Goal: Information Seeking & Learning: Learn about a topic

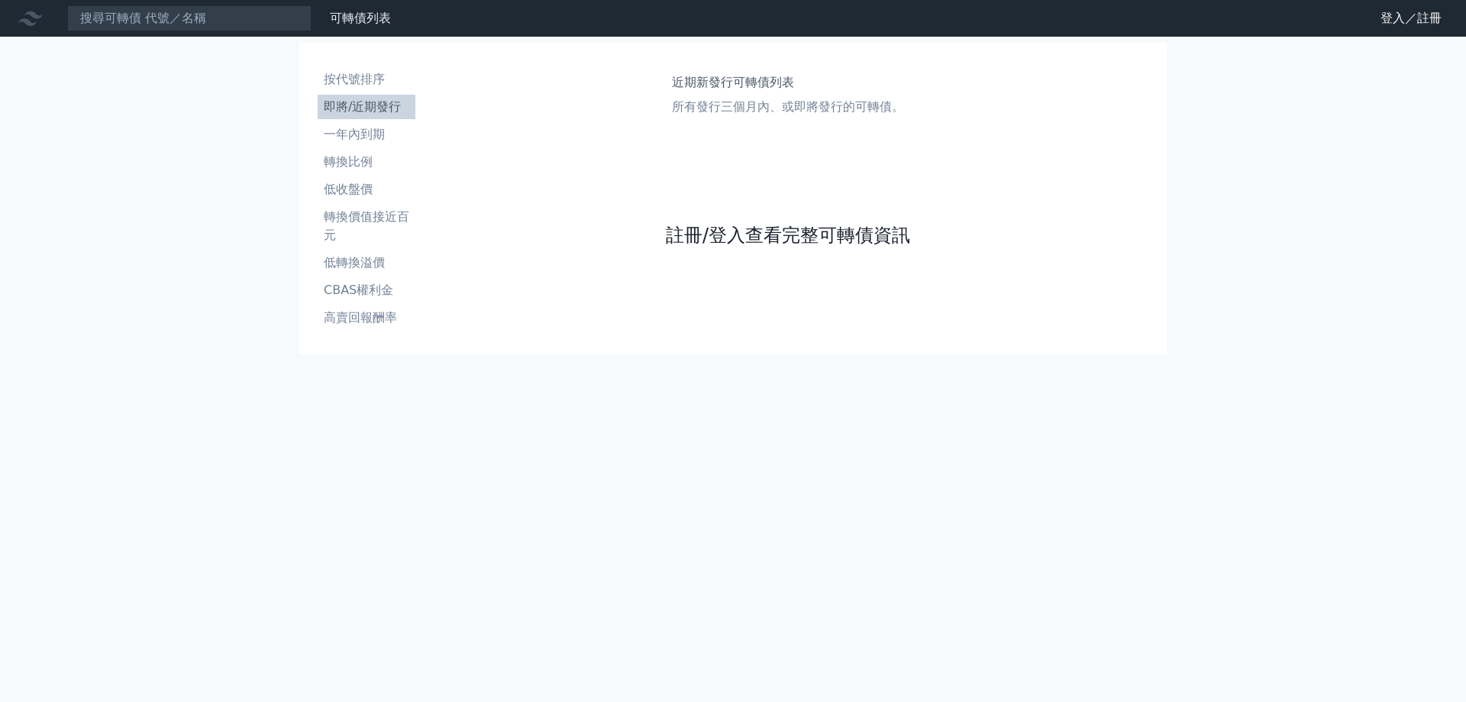
click at [744, 235] on link "註冊/登入查看完整可轉債資訊" at bounding box center [788, 235] width 244 height 24
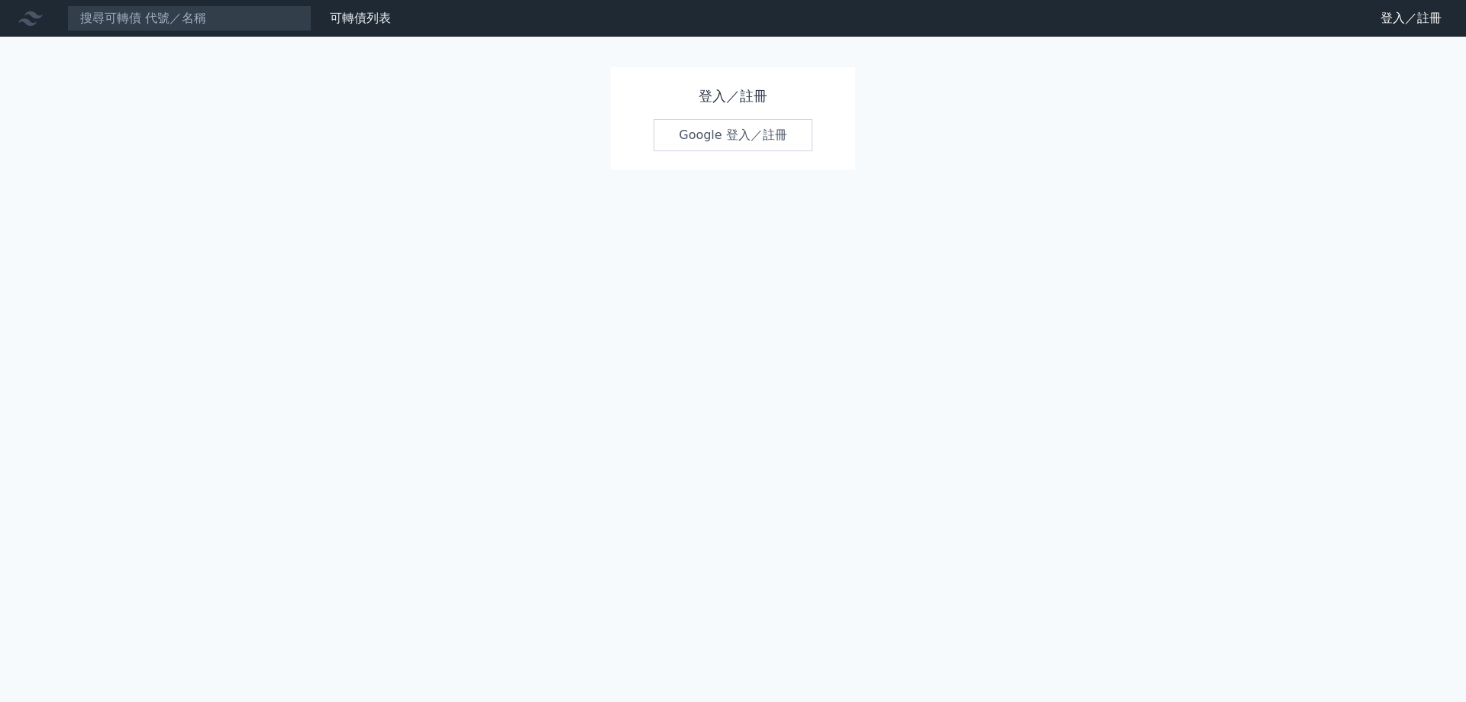
click at [731, 147] on link "Google 登入／註冊" at bounding box center [733, 135] width 159 height 32
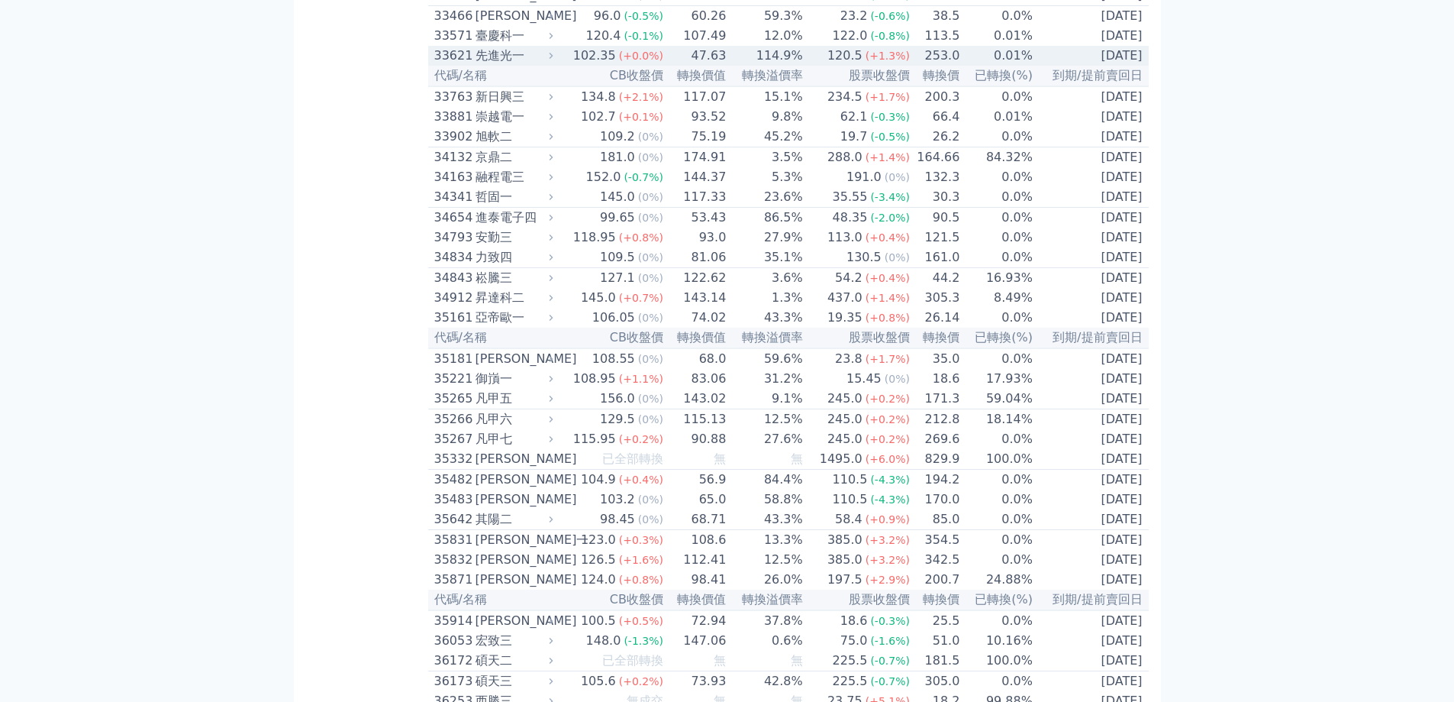
scroll to position [3439, 0]
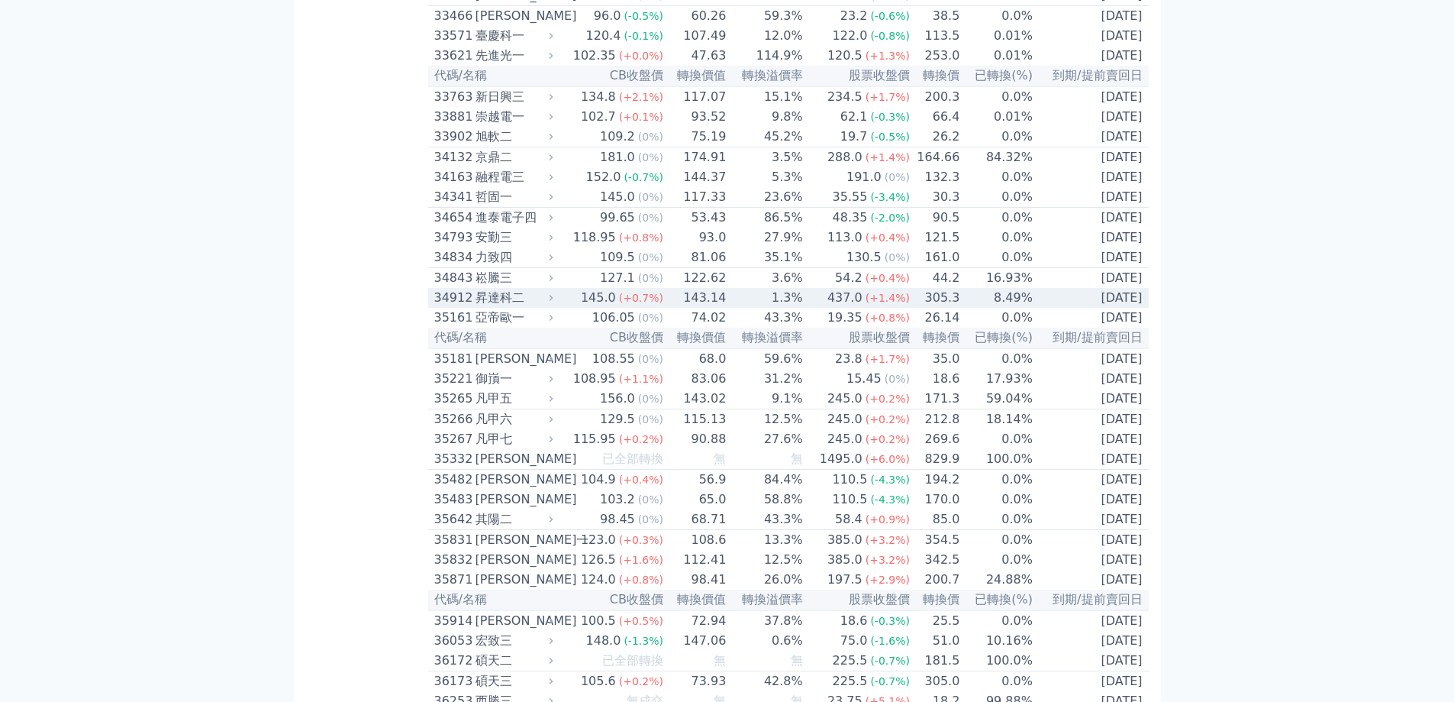
click at [734, 308] on td "1.3%" at bounding box center [765, 298] width 76 height 20
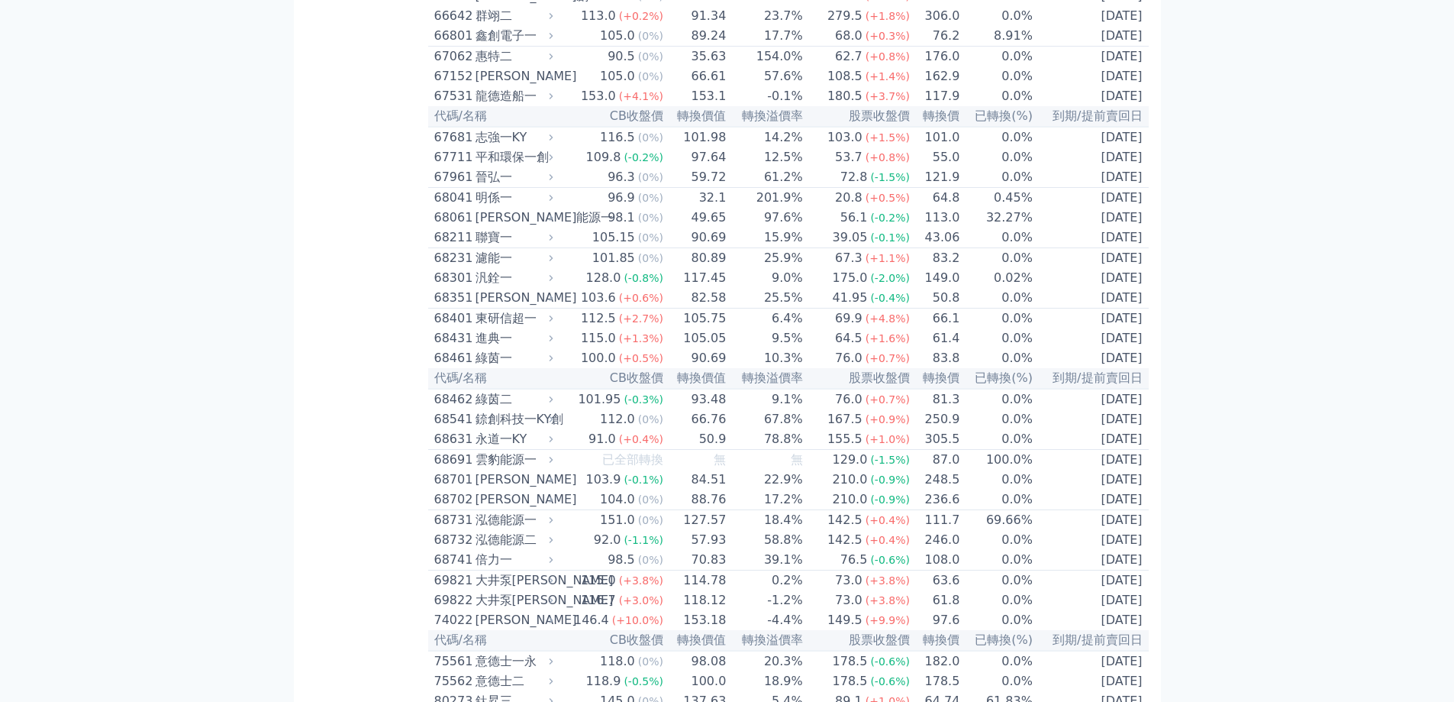
scroll to position [8097, 0]
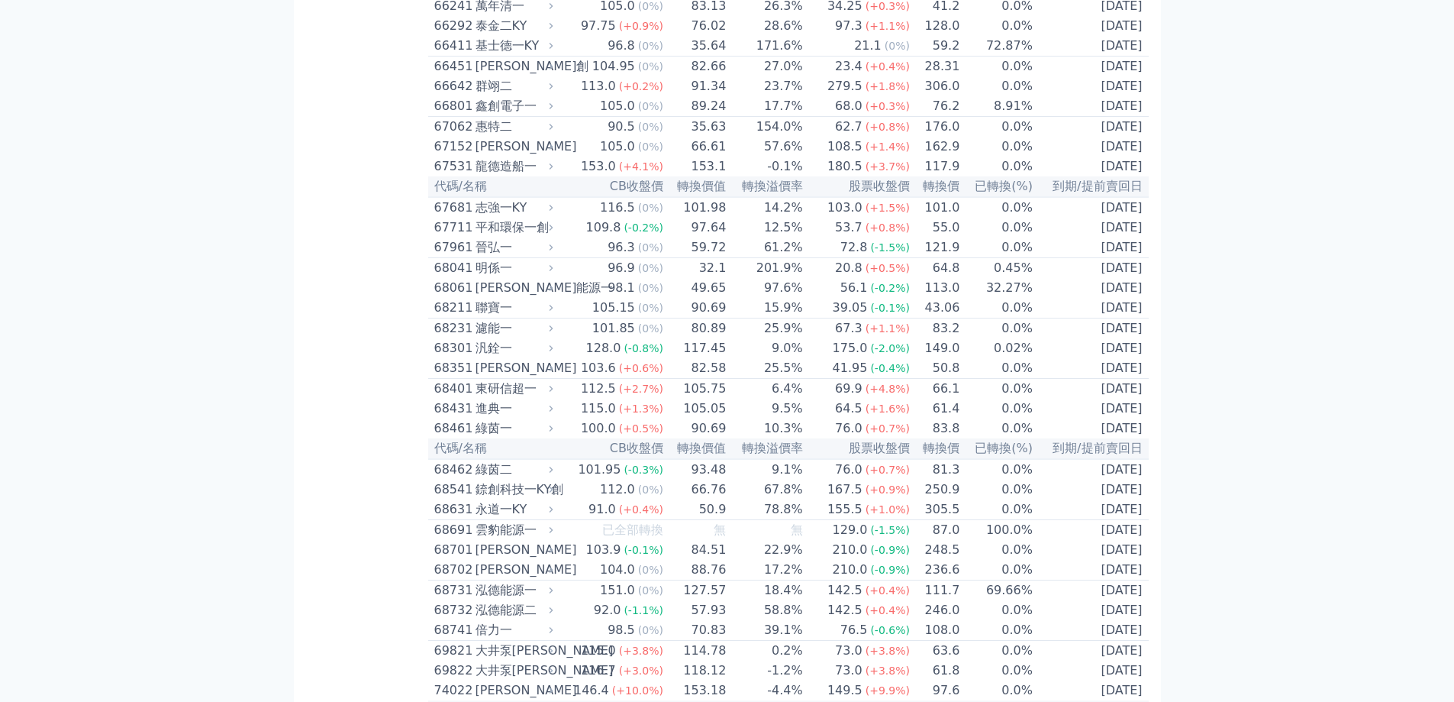
scroll to position [8555, 0]
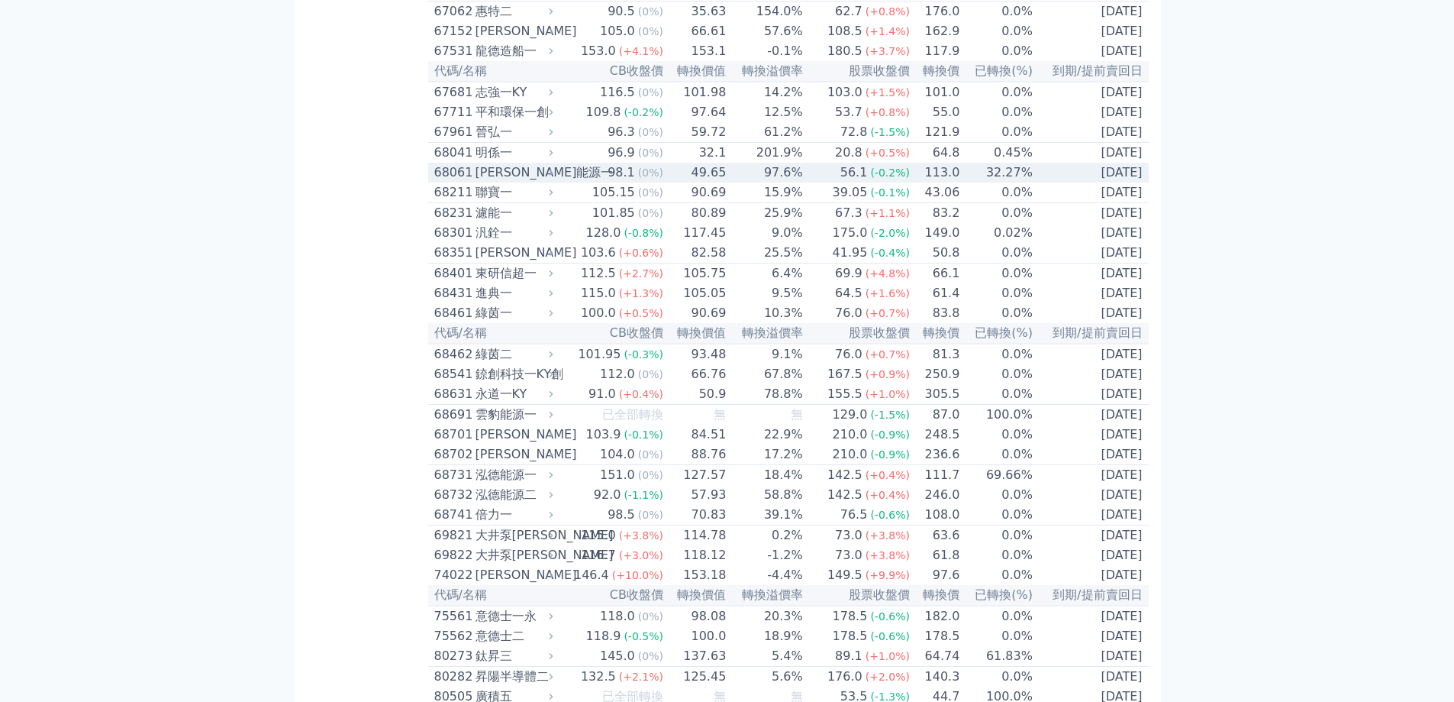
scroll to position [8249, 0]
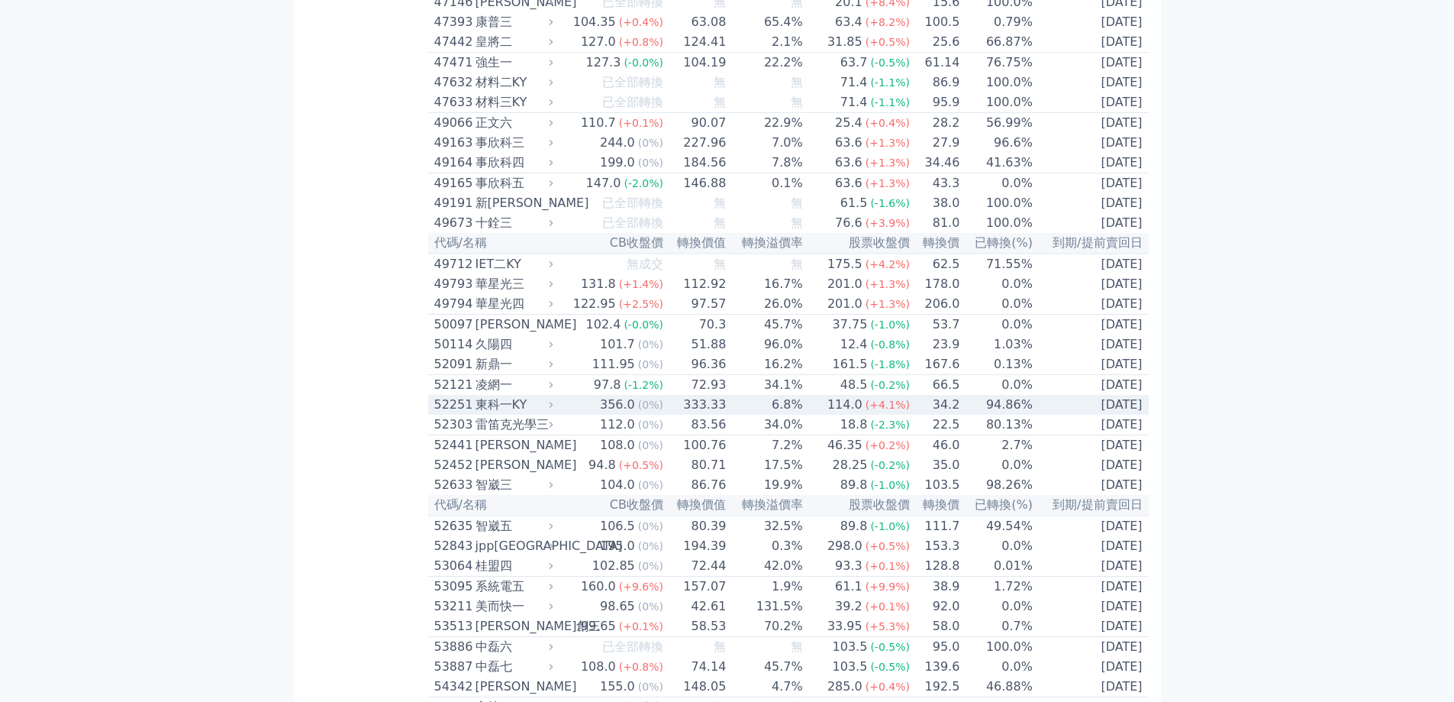
scroll to position [5577, 0]
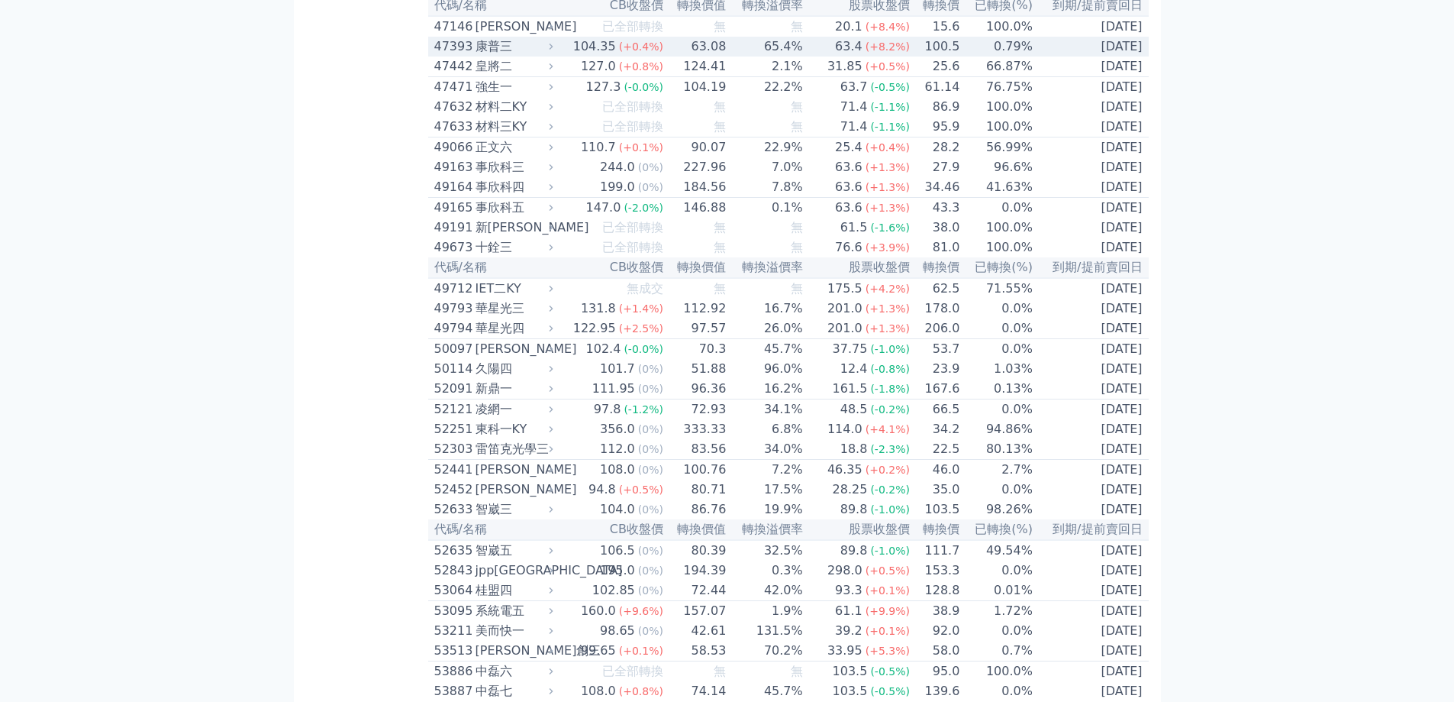
click at [712, 56] on td "63.08" at bounding box center [695, 47] width 63 height 20
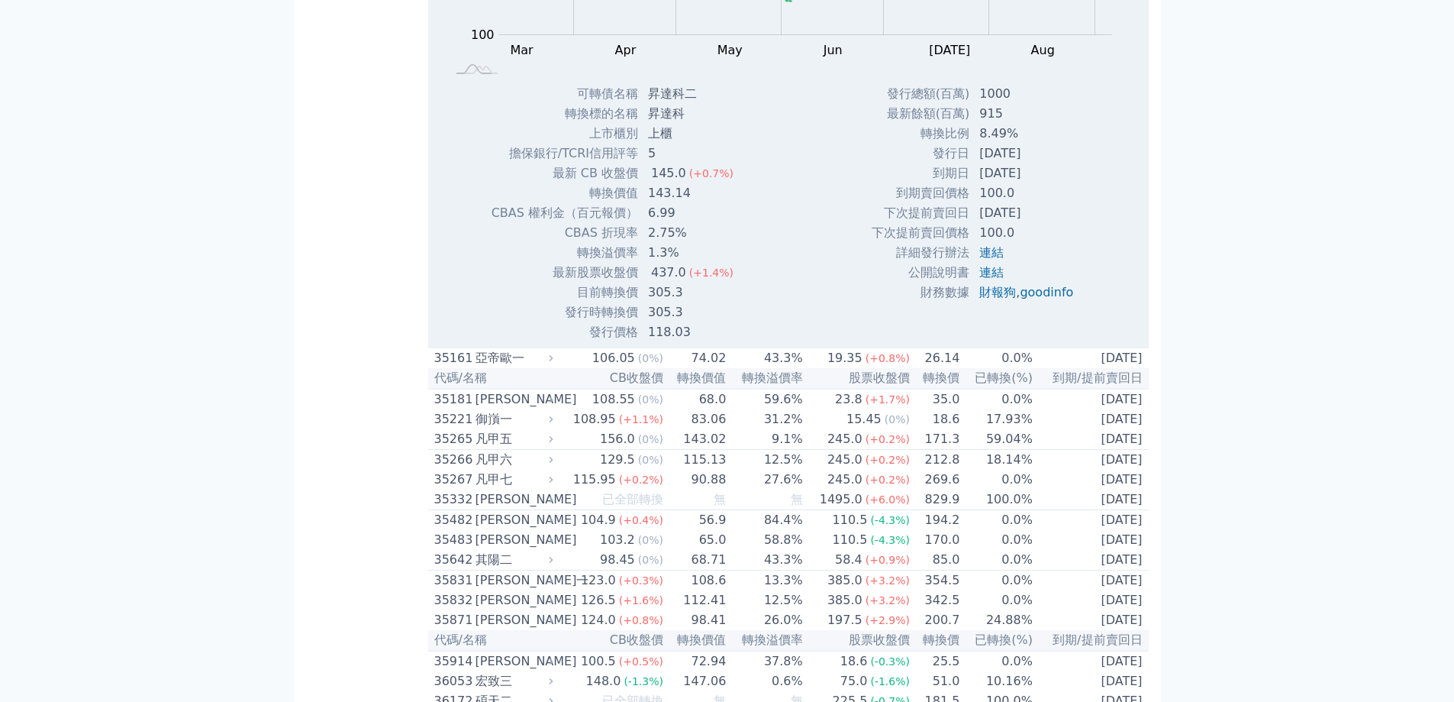
scroll to position [3821, 0]
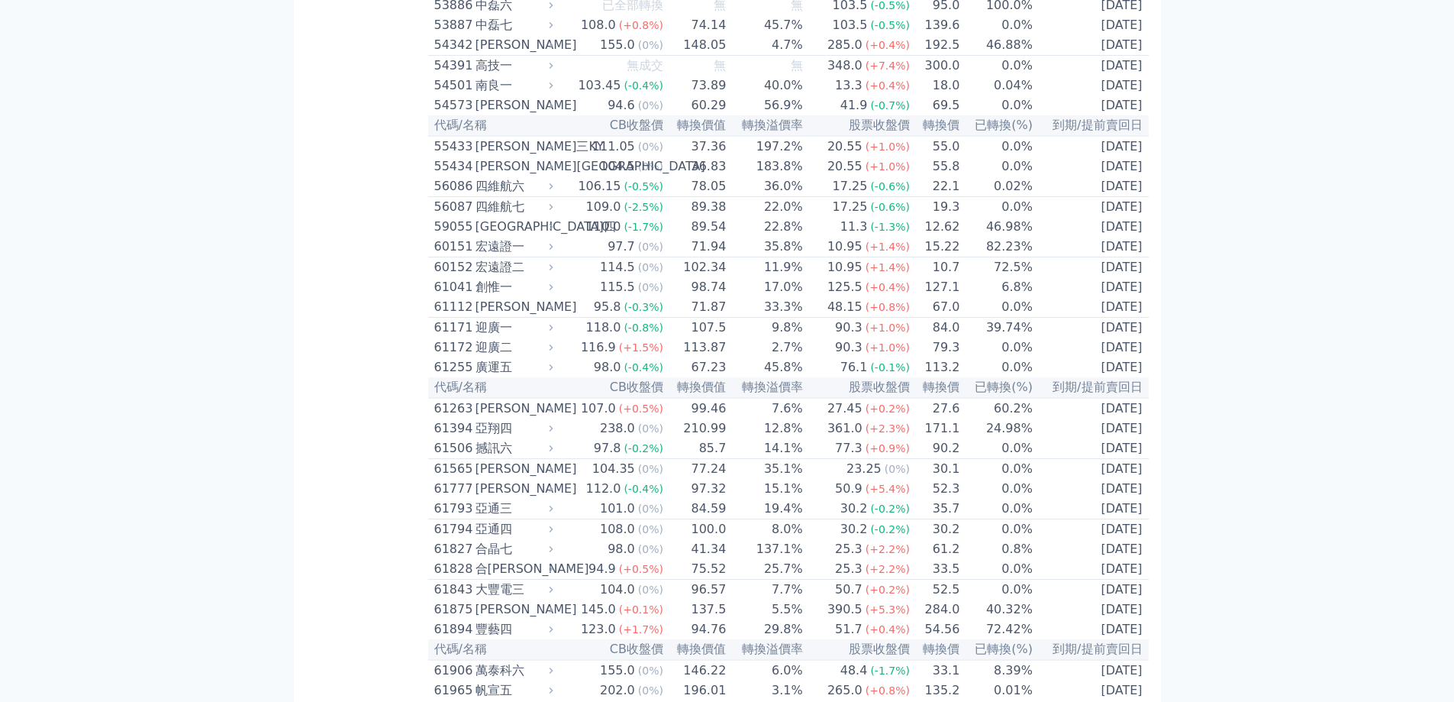
scroll to position [6264, 0]
